Goal: Information Seeking & Learning: Find specific fact

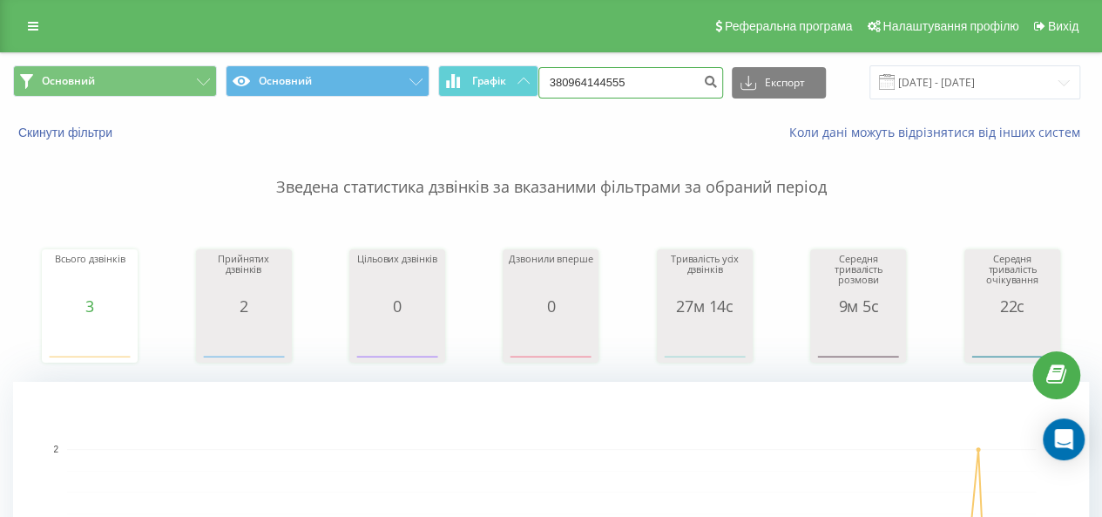
click at [639, 69] on input "380964144555" at bounding box center [631, 82] width 185 height 31
drag, startPoint x: 574, startPoint y: 75, endPoint x: 552, endPoint y: 85, distance: 24.6
click at [552, 85] on input "380964144555" at bounding box center [631, 82] width 185 height 31
paste input "+380 (97) 799 15 93"
type input "+380 (97) 799 15 93"
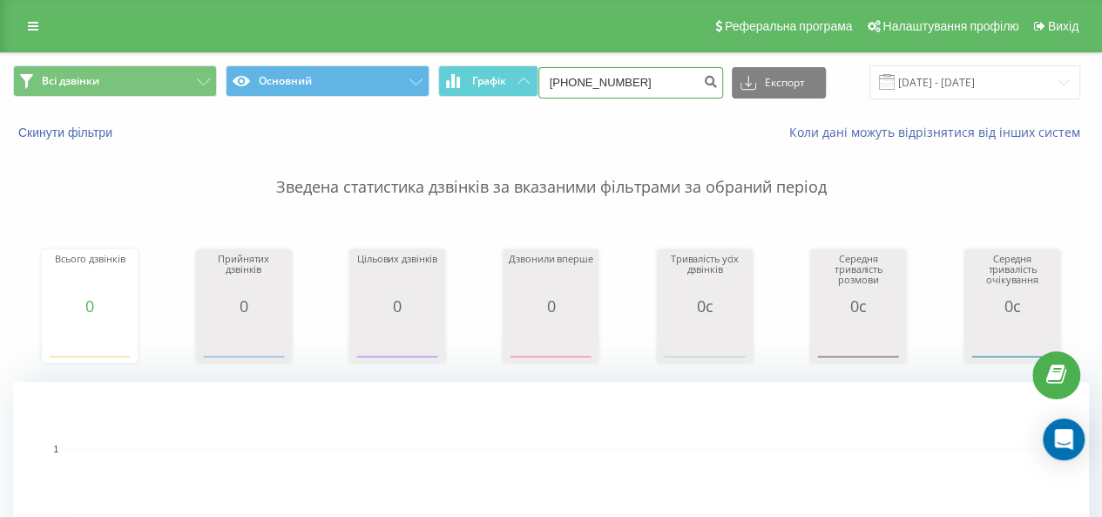
click at [599, 88] on input "+380(97)7991593" at bounding box center [631, 82] width 185 height 31
click at [642, 75] on input "+380(97)7991593" at bounding box center [631, 82] width 185 height 31
drag, startPoint x: 652, startPoint y: 78, endPoint x: 505, endPoint y: 85, distance: 146.6
click at [505, 85] on div "Всі дзвінки Основний Графік +380(97)7991593 Експорт .csv .xls .xlsx 22.05.2025 …" at bounding box center [551, 82] width 1076 height 34
paste input "(97) 799 15"
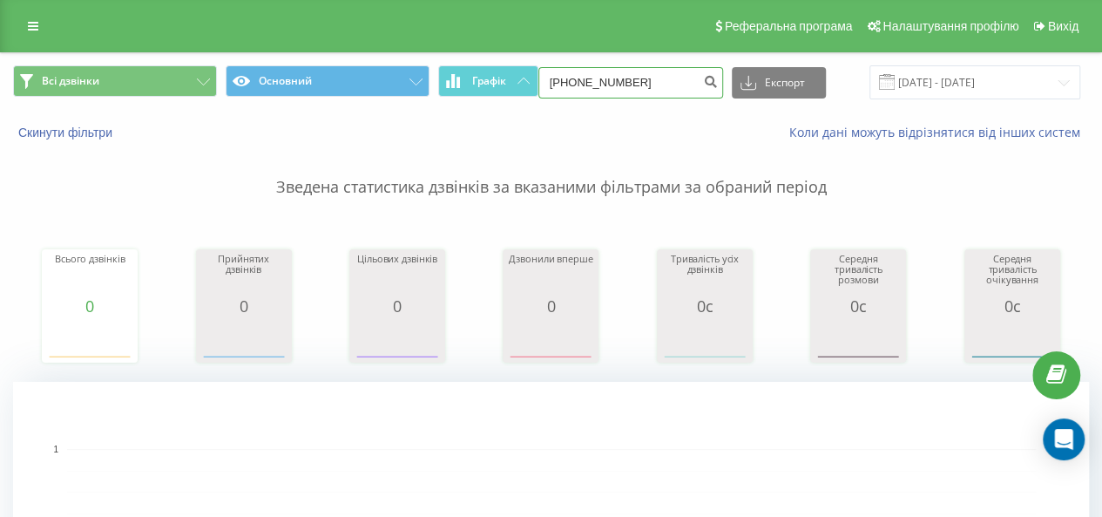
click at [633, 78] on input "+380 (97) 799 15 93" at bounding box center [631, 82] width 185 height 31
click at [608, 83] on input "+380 (97) 79915 93" at bounding box center [631, 82] width 185 height 31
click at [589, 83] on input "+380 (9779915 93" at bounding box center [631, 82] width 185 height 31
click at [561, 82] on input "+3809779915 93" at bounding box center [631, 82] width 185 height 31
click at [624, 79] on input "3809779915 93" at bounding box center [631, 82] width 185 height 31
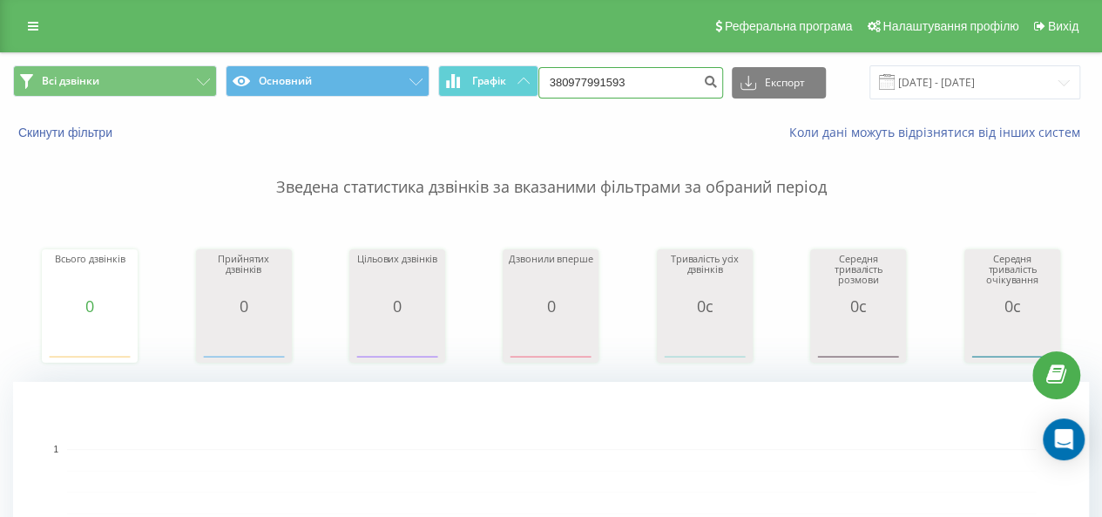
type input "380977991593"
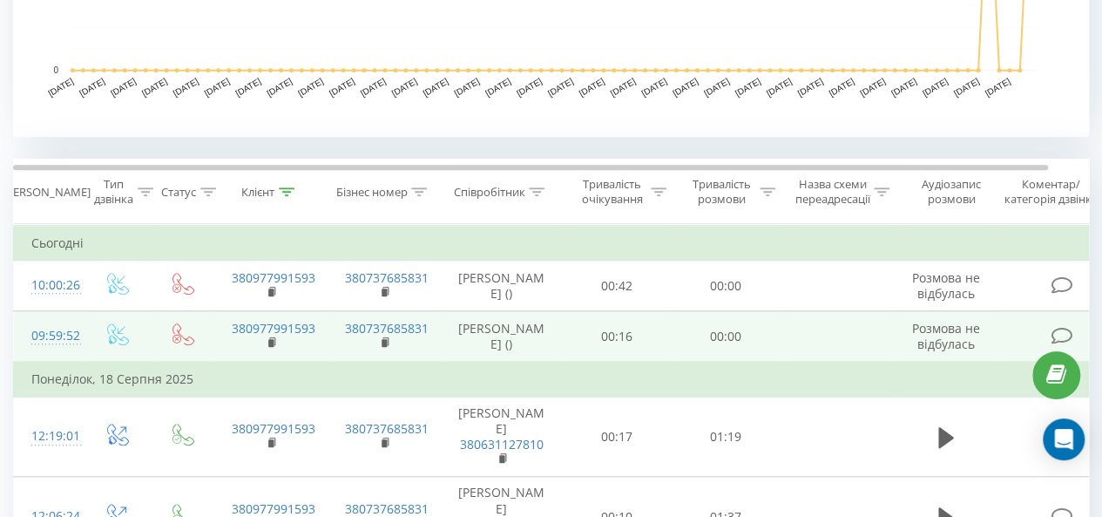
scroll to position [697, 0]
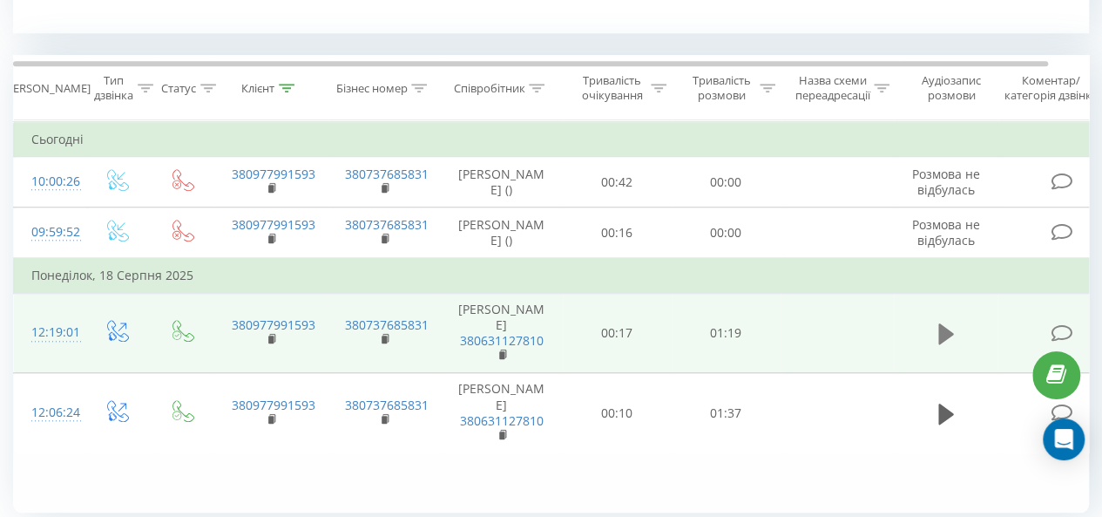
click at [953, 325] on icon at bounding box center [947, 334] width 16 height 24
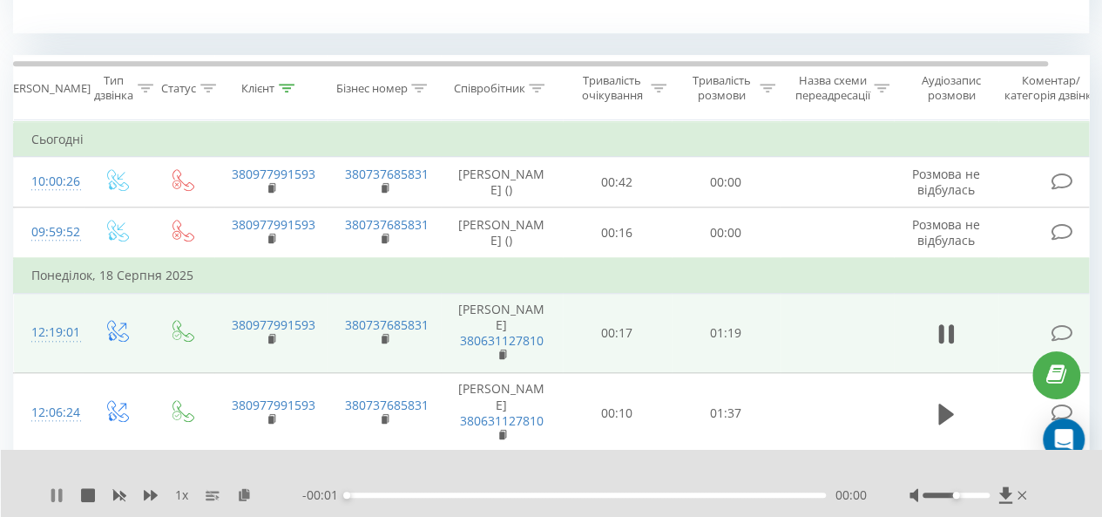
click at [50, 491] on icon at bounding box center [57, 495] width 14 height 14
drag, startPoint x: 952, startPoint y: 496, endPoint x: 1093, endPoint y: 503, distance: 141.3
click at [1087, 499] on div "1 x - 01:20 00:00 00:00" at bounding box center [552, 483] width 1102 height 67
click at [66, 494] on div "1 x" at bounding box center [176, 494] width 253 height 17
click at [59, 492] on icon at bounding box center [57, 495] width 14 height 14
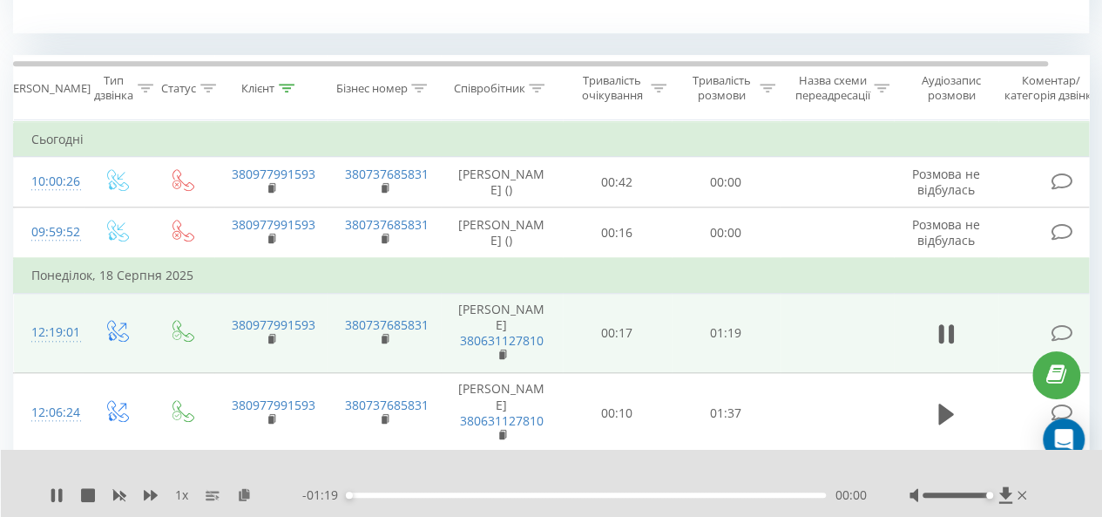
click at [411, 465] on div at bounding box center [540, 472] width 785 height 19
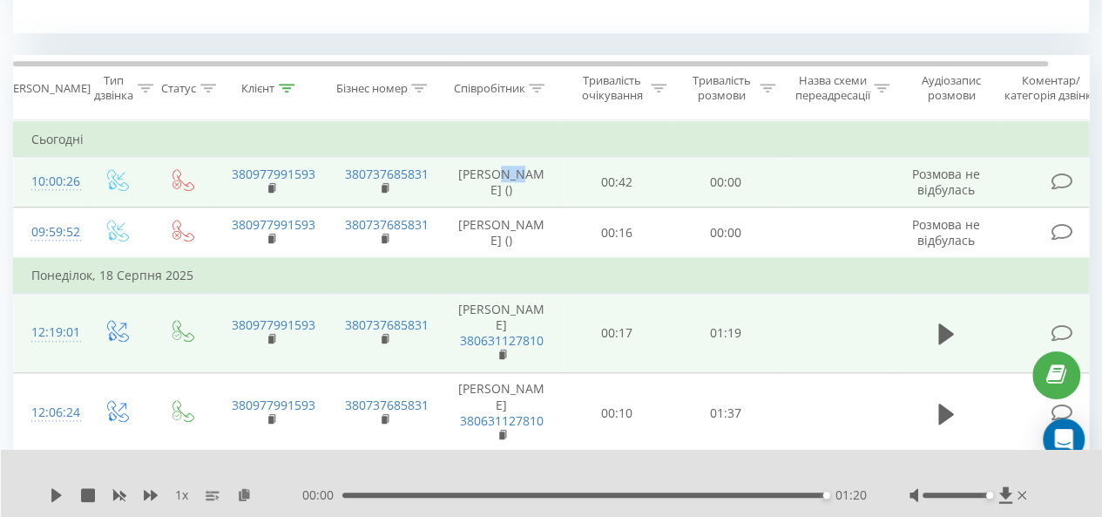
drag, startPoint x: 532, startPoint y: 174, endPoint x: 509, endPoint y: 179, distance: 23.9
click at [509, 179] on td "[PERSON_NAME] ()" at bounding box center [502, 182] width 122 height 51
click at [502, 180] on td "[PERSON_NAME] ()" at bounding box center [502, 182] width 122 height 51
drag, startPoint x: 470, startPoint y: 173, endPoint x: 518, endPoint y: 191, distance: 51.3
click at [518, 191] on td "[PERSON_NAME] ()" at bounding box center [502, 182] width 122 height 51
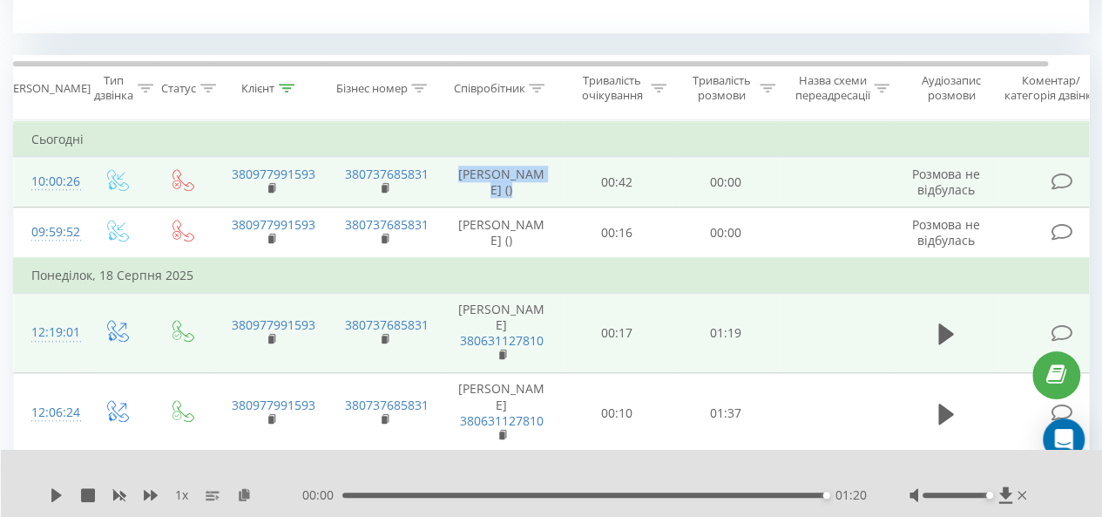
copy td "[PERSON_NAME]"
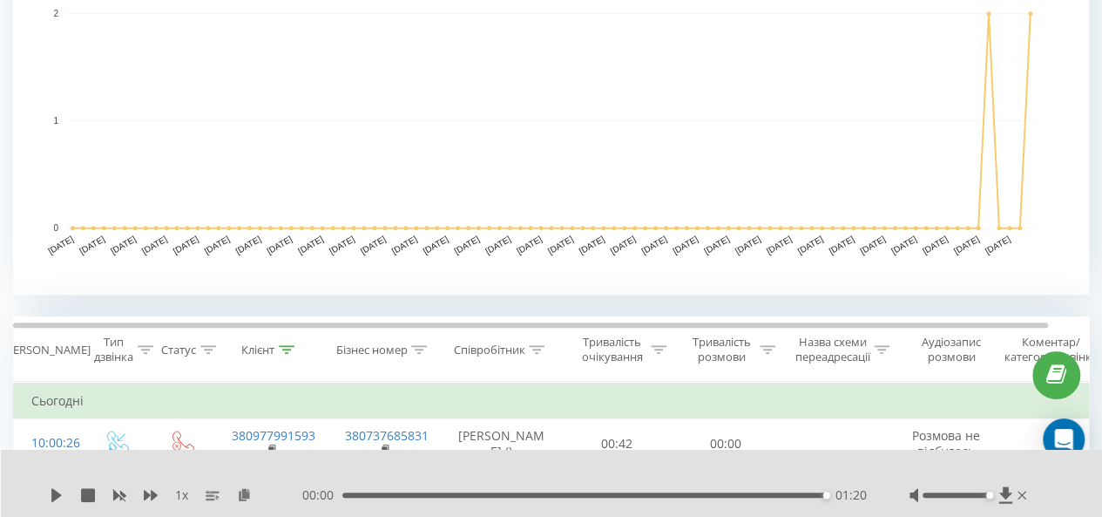
click at [295, 348] on icon at bounding box center [287, 349] width 16 height 9
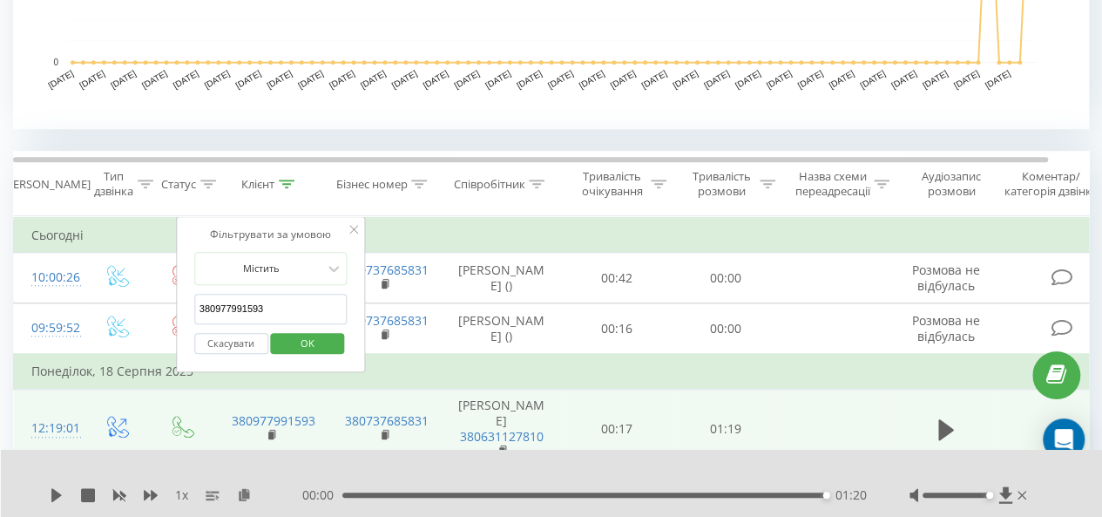
scroll to position [610, 0]
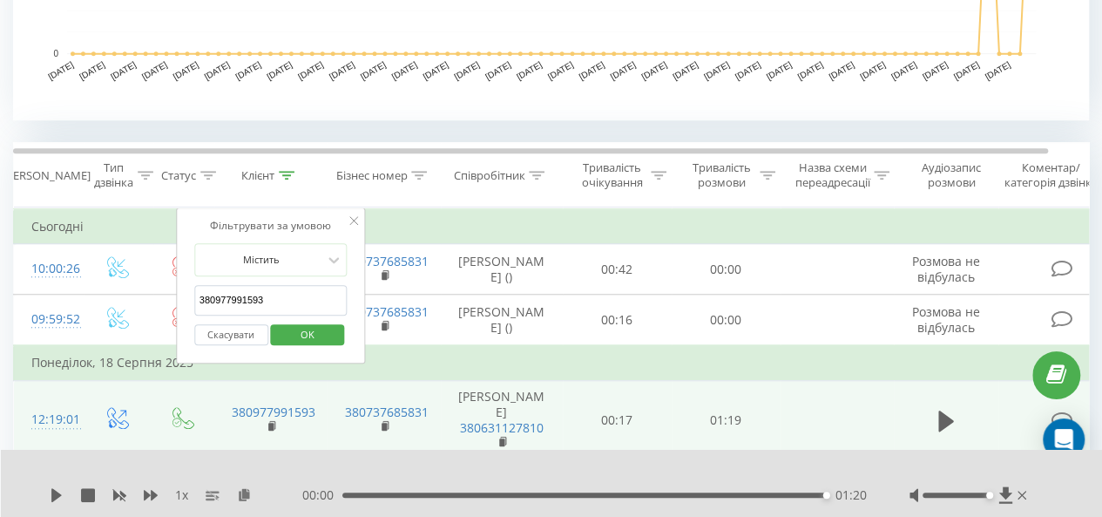
drag, startPoint x: 312, startPoint y: 294, endPoint x: 197, endPoint y: 294, distance: 115.0
click at [197, 294] on input "380977991593" at bounding box center [270, 300] width 153 height 30
click at [303, 330] on span "OK" at bounding box center [307, 334] width 49 height 27
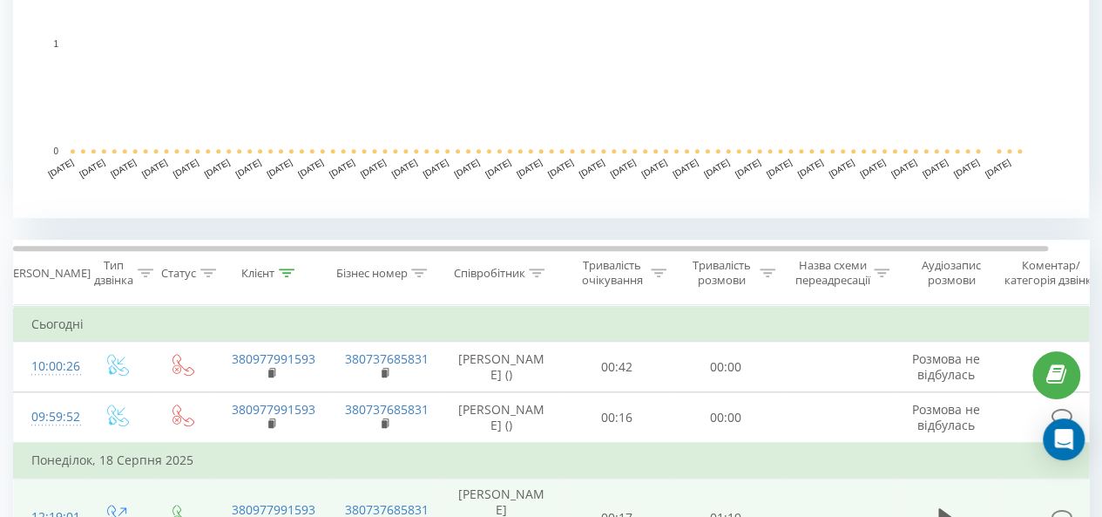
scroll to position [756, 0]
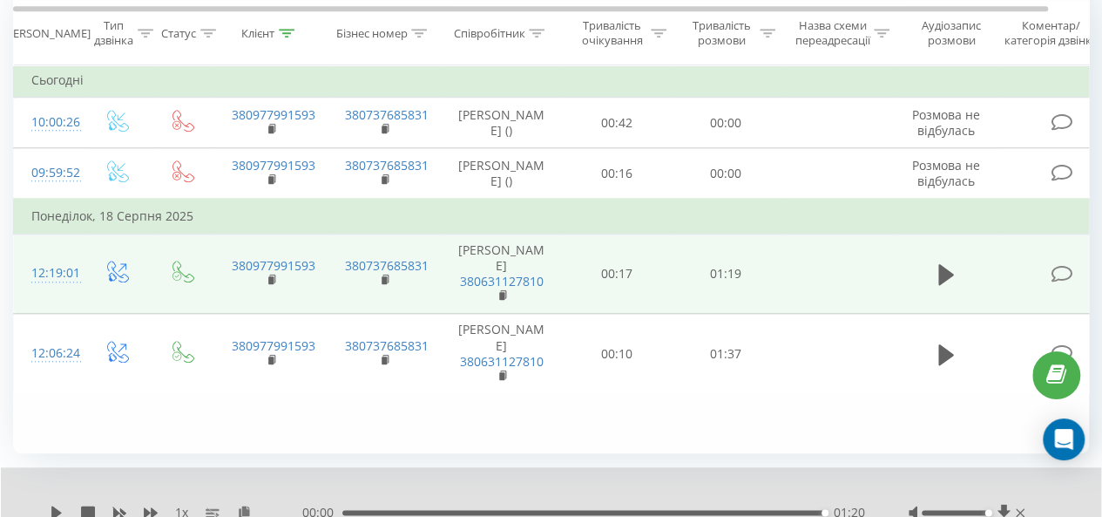
click at [539, 38] on div at bounding box center [537, 32] width 16 height 15
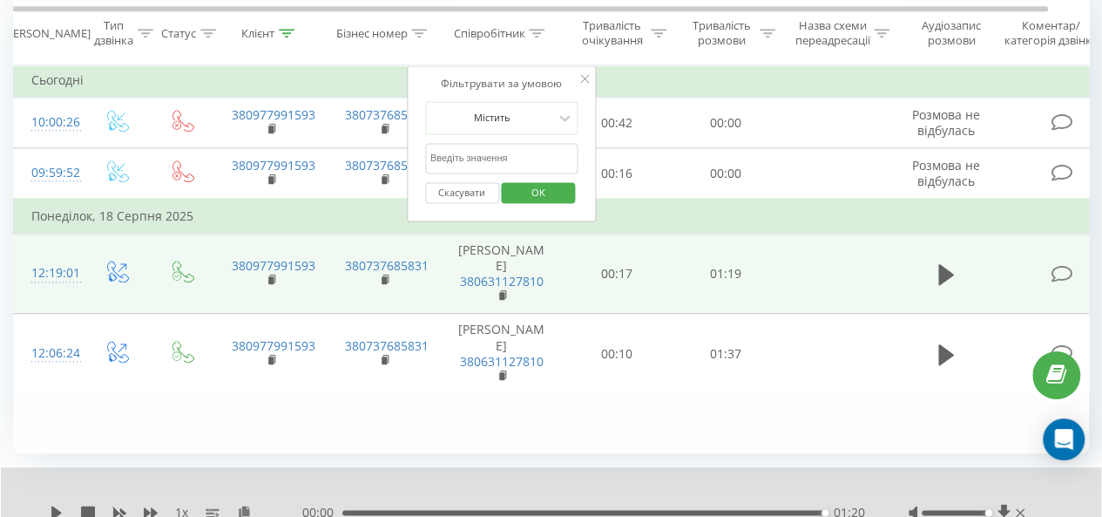
click at [494, 152] on input "text" at bounding box center [501, 158] width 153 height 30
paste input "[PERSON_NAME]"
type input "[PERSON_NAME]"
click at [552, 188] on span "OK" at bounding box center [538, 192] width 49 height 27
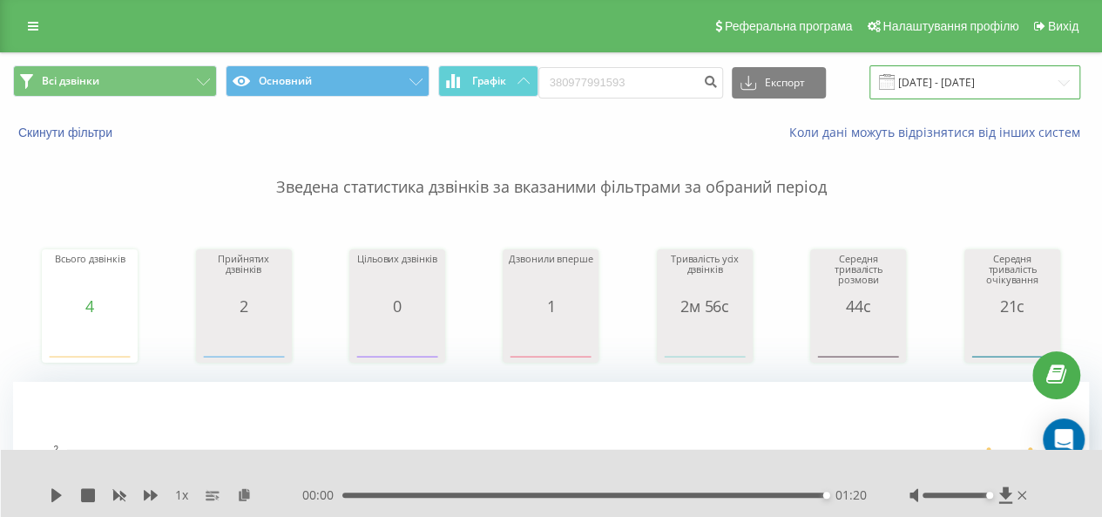
click at [936, 85] on input "[DATE] - [DATE]" at bounding box center [975, 82] width 211 height 34
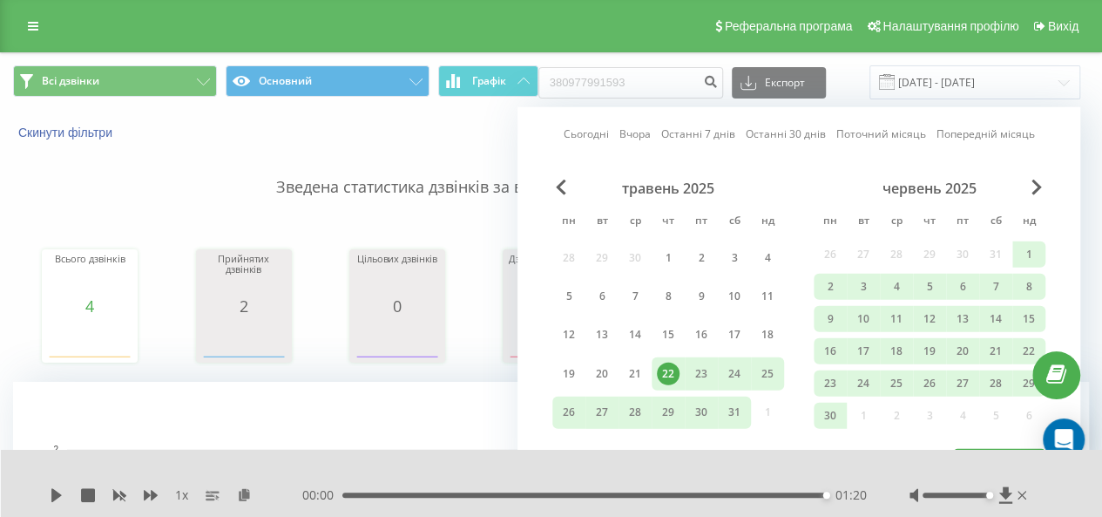
click at [1042, 187] on div "червень 2025" at bounding box center [930, 188] width 232 height 17
click at [852, 92] on div "[DATE] - [DATE]" at bounding box center [953, 82] width 254 height 34
